Goal: Task Accomplishment & Management: Use online tool/utility

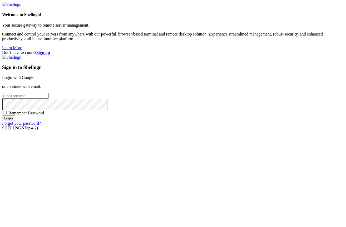
click at [34, 80] on link "Login with Google" at bounding box center [18, 77] width 32 height 4
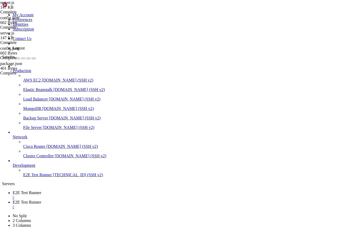
scroll to position [12247, 0]
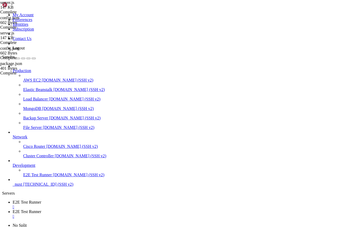
click at [38, 187] on link "_nuxt [TECHNICAL_ID] (SSH v2)" at bounding box center [178, 184] width 331 height 5
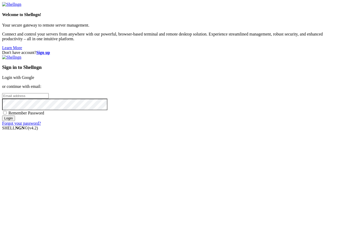
click at [222, 92] on div "Sign in to Shellngn Login with Google or continue with email: Remember Password…" at bounding box center [173, 90] width 342 height 71
click at [34, 80] on link "Login with Google" at bounding box center [18, 77] width 32 height 4
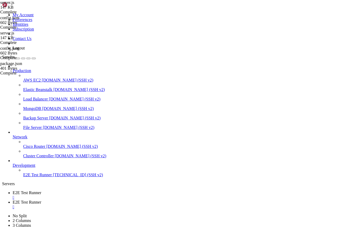
scroll to position [12247, 0]
click at [41, 191] on span "E2E Test Runner" at bounding box center [27, 193] width 29 height 4
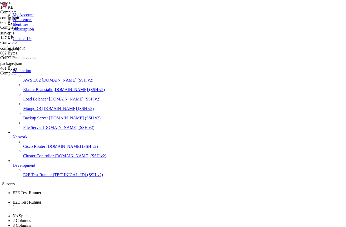
scroll to position [110, 0]
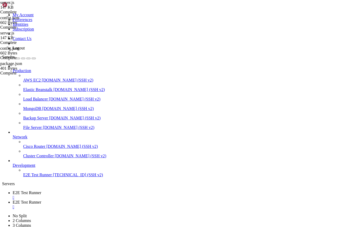
type input "/opt/mailserver"
type input "195"
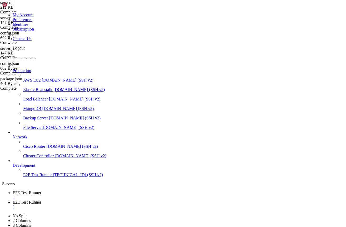
drag, startPoint x: 117, startPoint y: 121, endPoint x: 141, endPoint y: 120, distance: 24.5
paste textarea "89"
type textarea "publicIP: "[TECHNICAL_ID]""
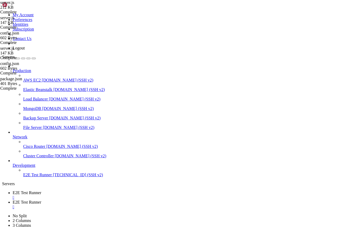
click at [41, 200] on span "E2E Test Runner" at bounding box center [27, 202] width 29 height 4
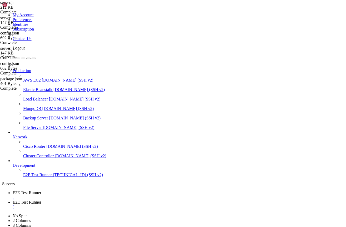
scroll to position [13610, 0]
click at [41, 191] on span "E2E Test Runner" at bounding box center [27, 193] width 29 height 4
click at [134, 200] on link "E2E Test Runner " at bounding box center [178, 204] width 331 height 9
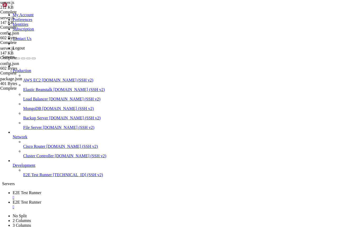
click at [41, 191] on span "E2E Test Runner" at bounding box center [27, 193] width 29 height 4
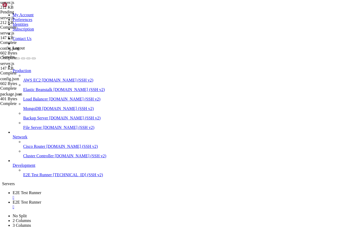
click at [127, 200] on link "E2E Test Runner " at bounding box center [178, 204] width 331 height 9
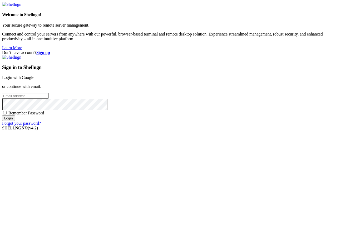
click at [34, 80] on link "Login with Google" at bounding box center [18, 77] width 32 height 4
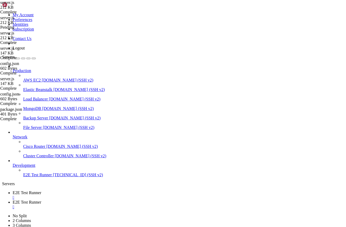
scroll to position [13995, 0]
click at [95, 191] on link "E2E Test Runner " at bounding box center [178, 195] width 331 height 9
type textarea "completed_at TEXT,"
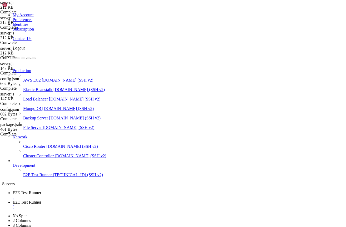
type textarea "const express = require('express');"
click at [41, 200] on span "E2E Test Runner" at bounding box center [27, 202] width 29 height 4
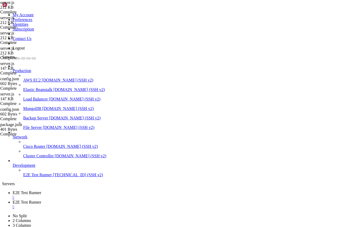
drag, startPoint x: 91, startPoint y: 614, endPoint x: 221, endPoint y: 617, distance: 129.9
